Goal: Task Accomplishment & Management: Complete application form

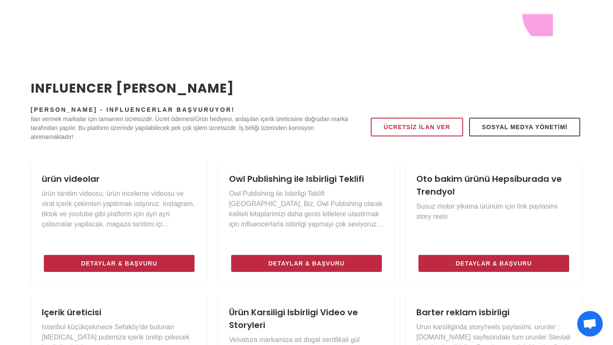
scroll to position [308, 0]
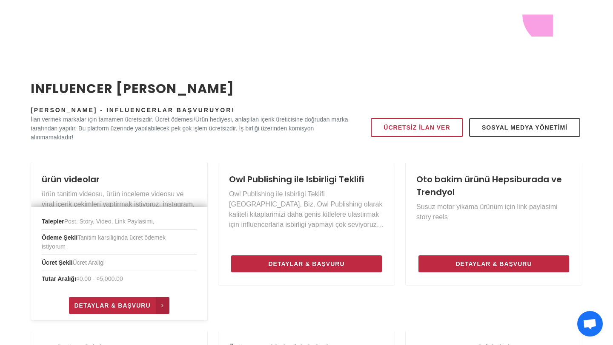
click at [103, 300] on link "Detaylar & Başvuru" at bounding box center [119, 305] width 100 height 17
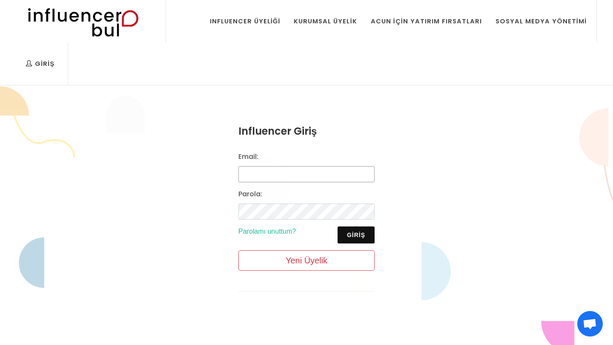
click at [266, 176] on input "Email:" at bounding box center [306, 174] width 136 height 16
click at [270, 23] on div "Influencer Üyeliği" at bounding box center [245, 21] width 71 height 9
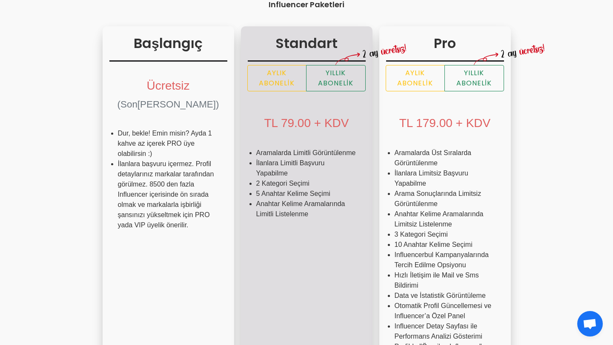
scroll to position [182, 0]
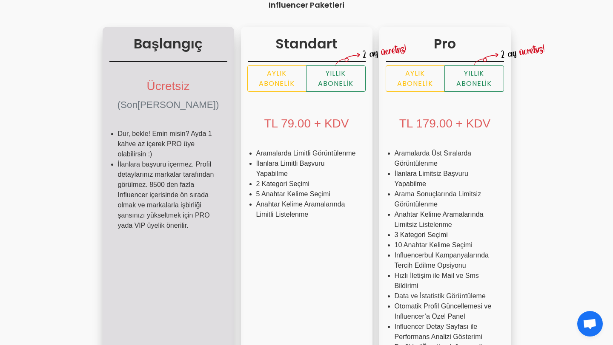
click at [131, 94] on div "Ücretsiz (Sonsuza Kadar)" at bounding box center [168, 94] width 118 height 57
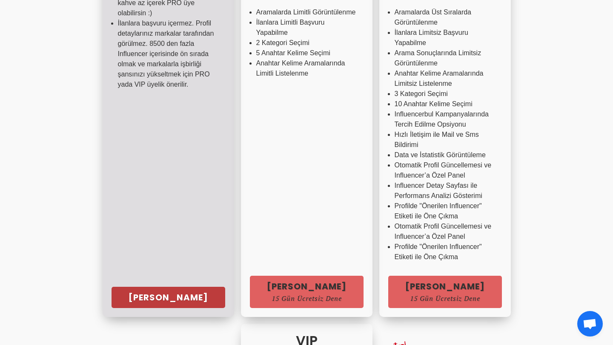
click at [111, 298] on link "Hemen Başla" at bounding box center [168, 297] width 114 height 21
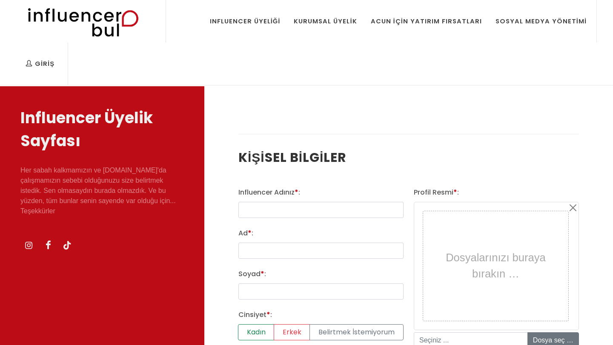
select select
click at [257, 209] on input "text" at bounding box center [320, 210] width 165 height 16
type input "tolgaasancar"
type input "tolga"
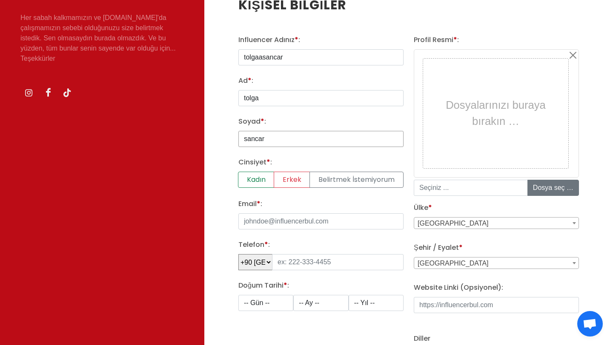
scroll to position [154, 0]
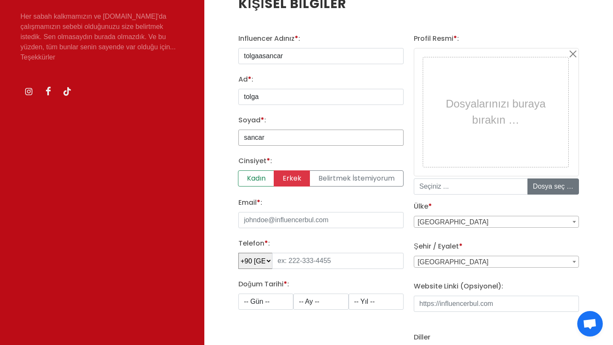
type input "sancar"
click at [291, 176] on label "Erkek" at bounding box center [292, 179] width 36 height 16
click at [244, 176] on input "Erkek" at bounding box center [241, 174] width 6 height 6
radio input "true"
click at [287, 220] on input "Email * :" at bounding box center [320, 220] width 165 height 16
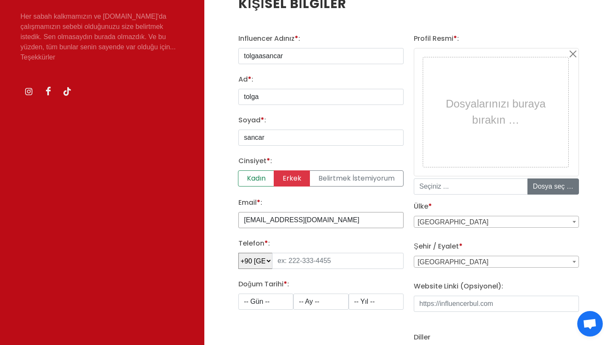
type input "tolgaasancar@gmail.com"
click at [293, 264] on input "tel" at bounding box center [337, 261] width 131 height 16
type input "531 734 06 91"
click at [295, 60] on input "tolgaasancar" at bounding box center [320, 56] width 165 height 16
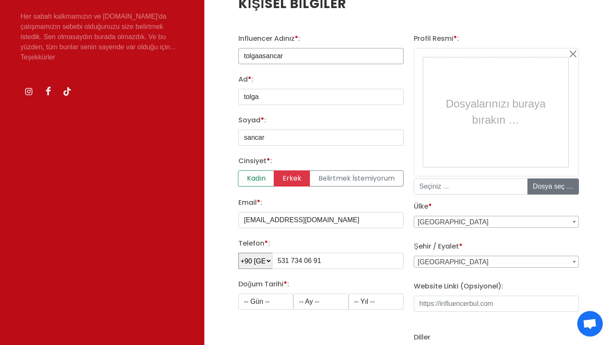
click at [295, 60] on input "tolgaasancar" at bounding box center [320, 56] width 165 height 16
type input "TheDuruWay"
click at [274, 97] on input "tolga" at bounding box center [320, 97] width 165 height 16
type input "Seda"
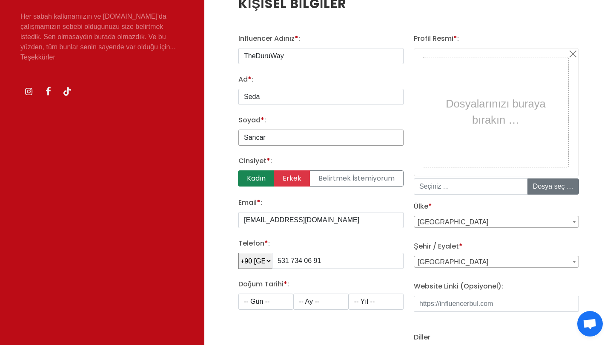
type input "Sancar"
click at [260, 174] on label "Kadın" at bounding box center [256, 179] width 36 height 16
click at [244, 174] on input "Kadın" at bounding box center [241, 174] width 6 height 6
radio input "true"
click at [267, 213] on input "[EMAIL_ADDRESS][DOMAIN_NAME]" at bounding box center [320, 220] width 165 height 16
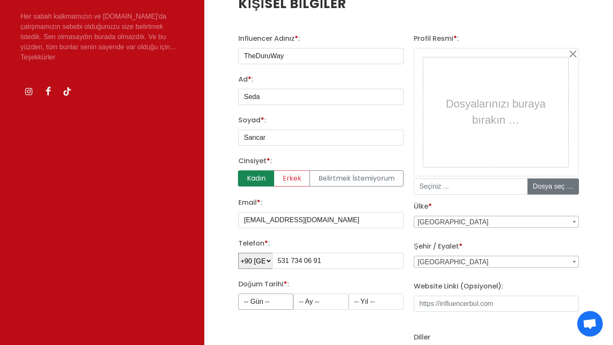
click at [277, 300] on select "-- Gün -- 1 2 3 4 5 6 7 8 9 10 11 12 13 14 15 16 17 18 19 20 21 22 23 24 25 26 …" at bounding box center [265, 302] width 55 height 16
select select "2"
click at [238, 294] on select "-- Gün -- 1 2 3 4 5 6 7 8 9 10 11 12 13 14 15 16 17 18 19 20 21 22 23 24 25 26 …" at bounding box center [265, 302] width 55 height 16
click at [300, 305] on select "-- Ay -- 1 2 3 4 5 6 7 8 9 10 11 12" at bounding box center [320, 302] width 55 height 16
select select "7"
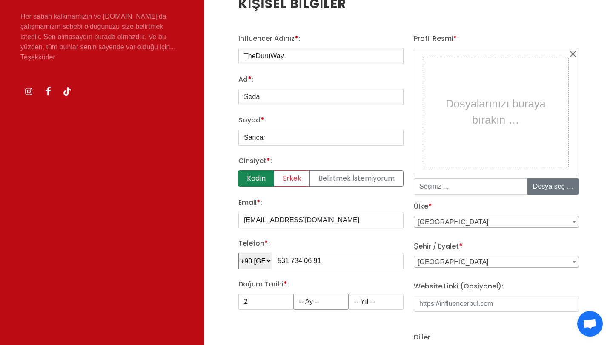
click at [293, 294] on select "-- Ay -- 1 2 3 4 5 6 7 8 9 10 11 12" at bounding box center [320, 302] width 55 height 16
click at [364, 304] on select "-- Yıl -- 2008 2007 2006 2005 2004 2003 2002 2001 2000 1999 1998 1997 1996 1995…" at bounding box center [375, 302] width 55 height 16
select select "1995"
click at [348, 294] on select "-- Yıl -- 2008 2007 2006 2005 2004 2003 2002 2001 2000 1999 1998 1997 1996 1995…" at bounding box center [375, 302] width 55 height 16
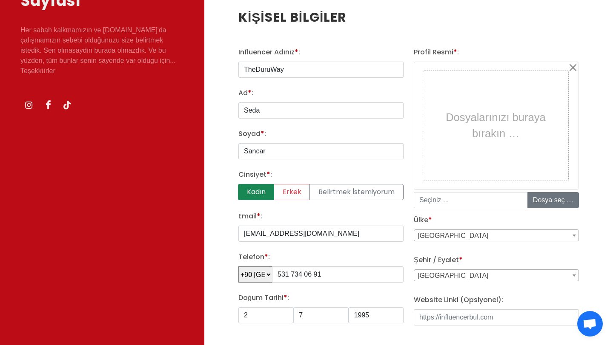
click at [493, 114] on div "Dosyalarınızı buraya bırakın …" at bounding box center [495, 125] width 141 height 105
click at [459, 277] on span "Adana" at bounding box center [496, 276] width 164 height 12
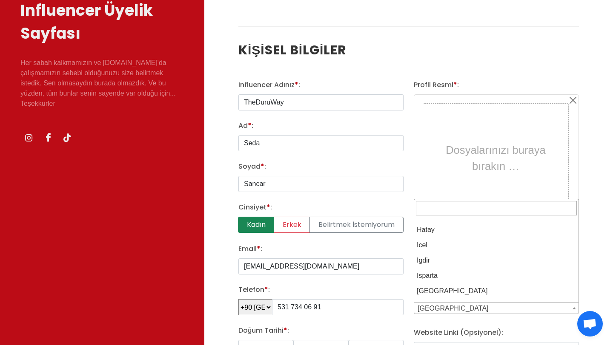
scroll to position [544, 0]
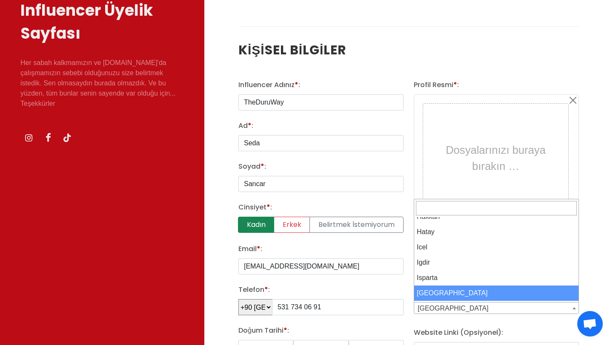
select select "3703"
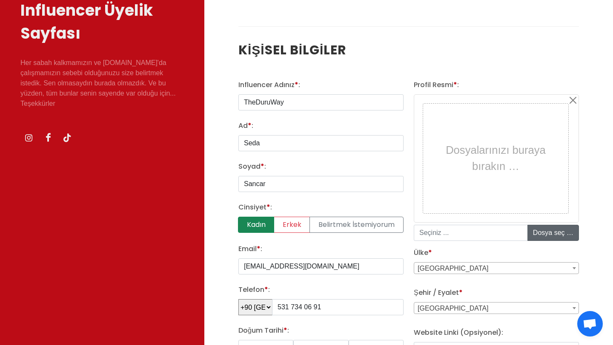
click at [550, 231] on input "file" at bounding box center [592, 232] width 129 height 15
type input "C:\fakepath\Ekran Resmi 2025-09-25 22.16.41.png"
type input "Ekran Resmi 2025-09-25 22.16.41.png"
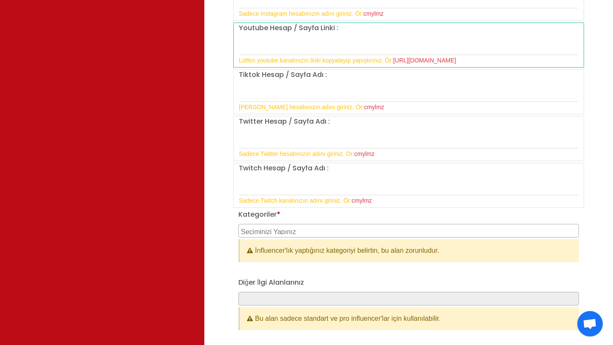
scroll to position [847, 0]
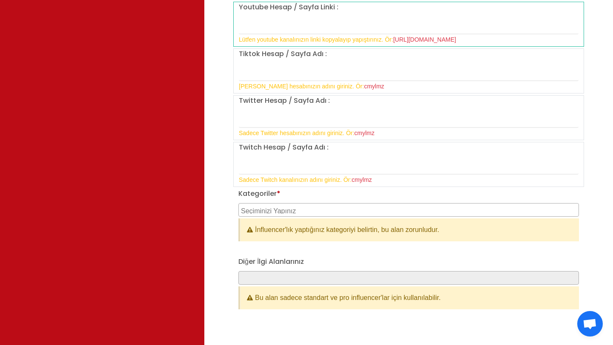
click at [314, 211] on textarea "Search" at bounding box center [409, 210] width 337 height 8
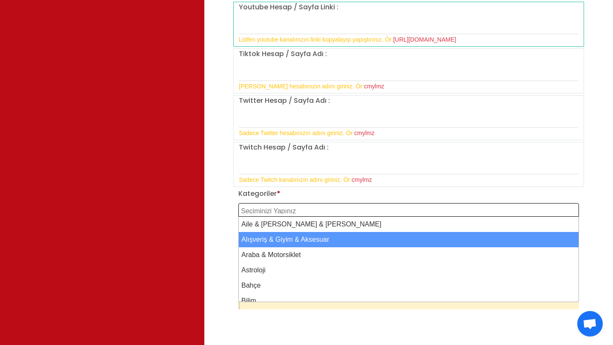
select select "2"
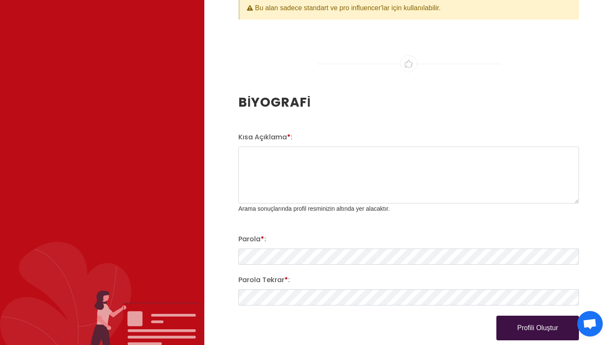
scroll to position [1153, 0]
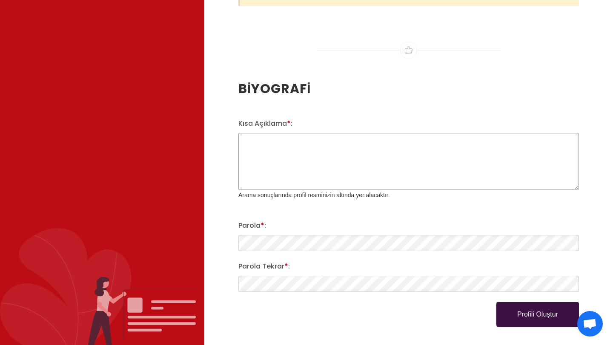
click at [276, 158] on textarea "Kısa Açıklama * :" at bounding box center [408, 161] width 340 height 57
type textarea "Moda Alışveriş"
click at [508, 312] on button "Profili Oluştur" at bounding box center [537, 314] width 83 height 25
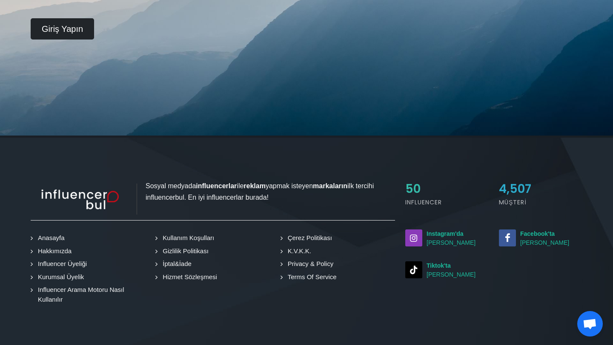
scroll to position [351, 0]
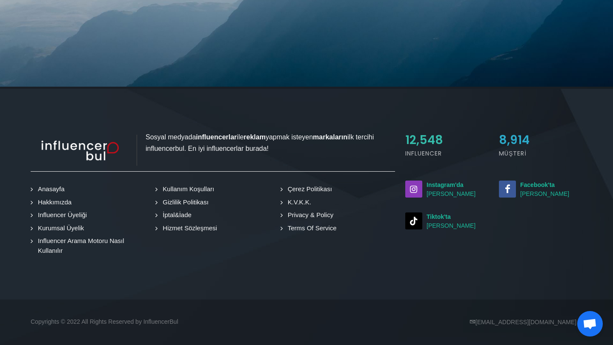
click at [54, 185] on link "Anasayfa" at bounding box center [49, 190] width 33 height 10
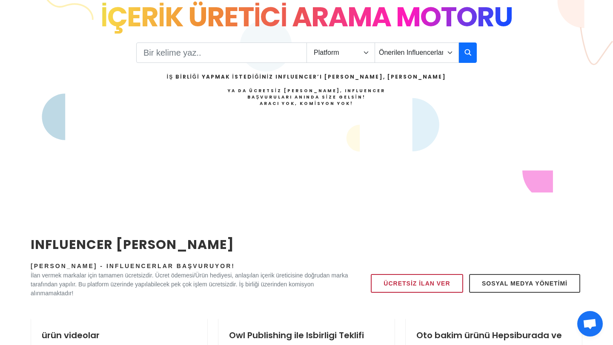
scroll to position [476, 0]
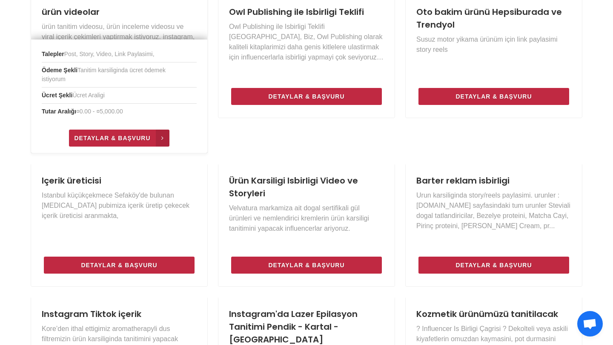
click at [118, 136] on span "Detaylar & Başvuru" at bounding box center [112, 138] width 76 height 10
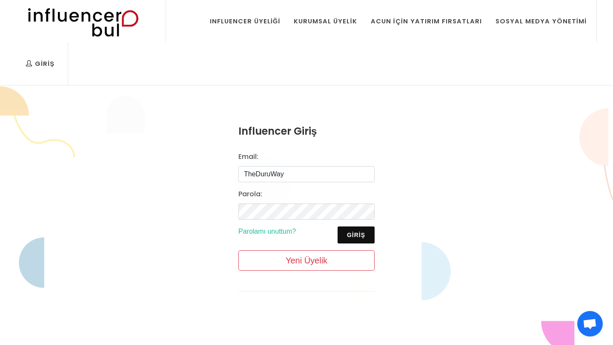
click at [353, 225] on div "Email: TheDuruWay [GEOGRAPHIC_DATA]: Giriş Parolamı unuttum? Yeni Üyelik" at bounding box center [306, 215] width 146 height 126
click at [350, 233] on button "Giriş" at bounding box center [355, 235] width 37 height 17
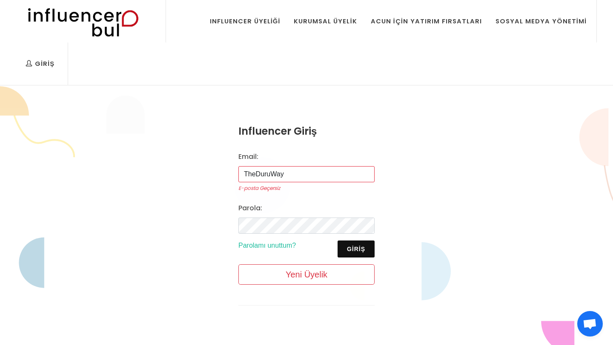
click at [300, 172] on input "TheDuruWay" at bounding box center [306, 174] width 136 height 16
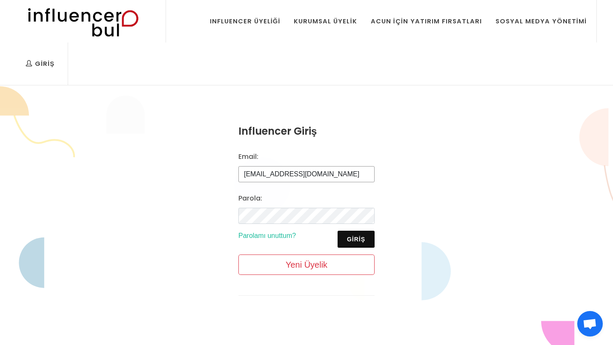
type input "[EMAIL_ADDRESS][DOMAIN_NAME]"
click at [355, 237] on button "Giriş" at bounding box center [355, 239] width 37 height 17
click at [359, 241] on button "Giriş" at bounding box center [355, 235] width 37 height 17
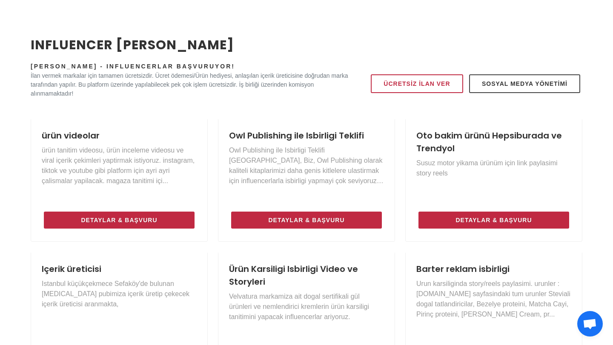
scroll to position [386, 0]
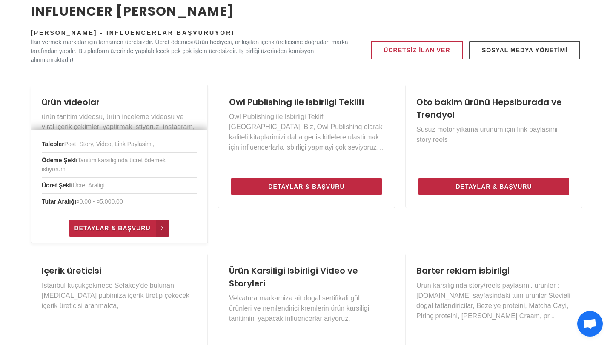
click at [109, 223] on link "Detaylar & Başvuru" at bounding box center [119, 228] width 100 height 17
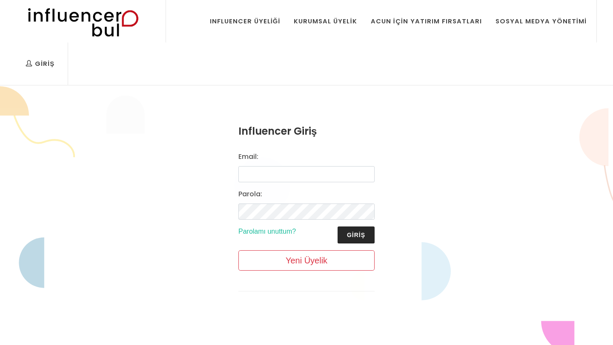
type input "tolgaasancar@gmail.com"
click at [338, 239] on button "Giriş" at bounding box center [355, 235] width 37 height 17
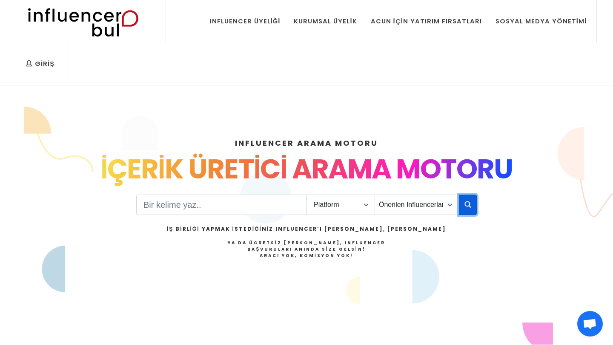
click at [463, 206] on button "button" at bounding box center [468, 205] width 18 height 20
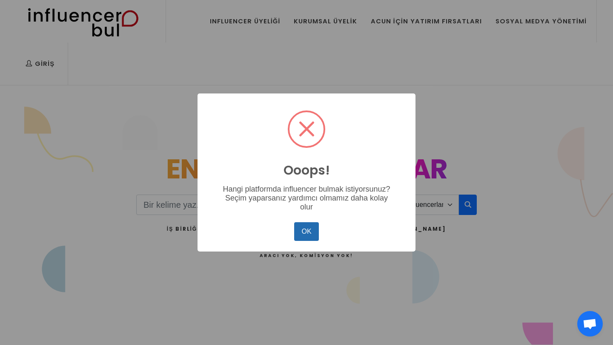
click at [306, 239] on button "OK" at bounding box center [306, 232] width 25 height 19
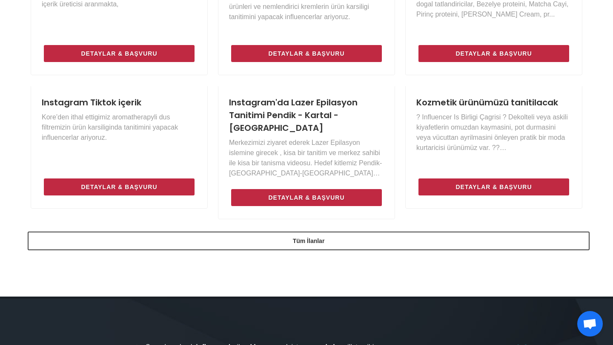
scroll to position [668, 0]
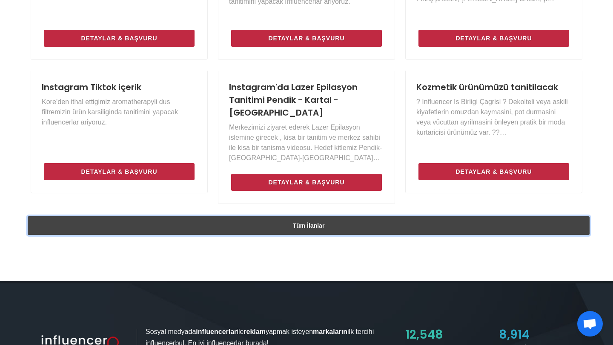
click at [334, 220] on link "Tüm İlanlar" at bounding box center [309, 226] width 562 height 19
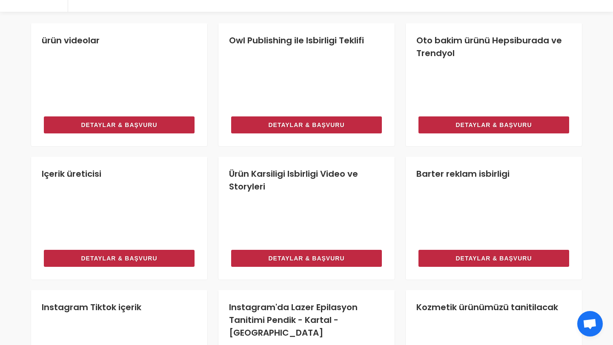
scroll to position [91, 0]
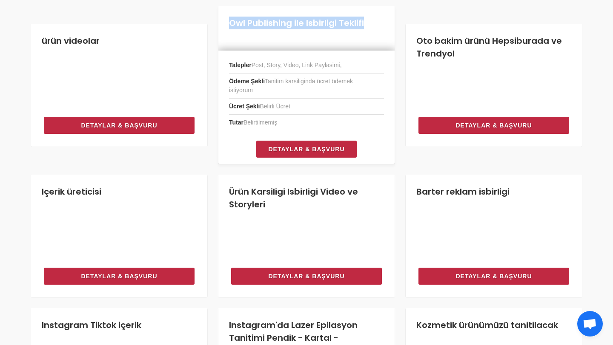
drag, startPoint x: 374, startPoint y: 20, endPoint x: 223, endPoint y: 25, distance: 151.1
click at [223, 25] on div "Owl Publishing ile Isbirligi Teklifi Detaylar & Başvuru Talepler Post, Story, V…" at bounding box center [306, 85] width 177 height 159
copy link "Owl Publishing ile Isbirligi Teklifi"
